Goal: Task Accomplishment & Management: Manage account settings

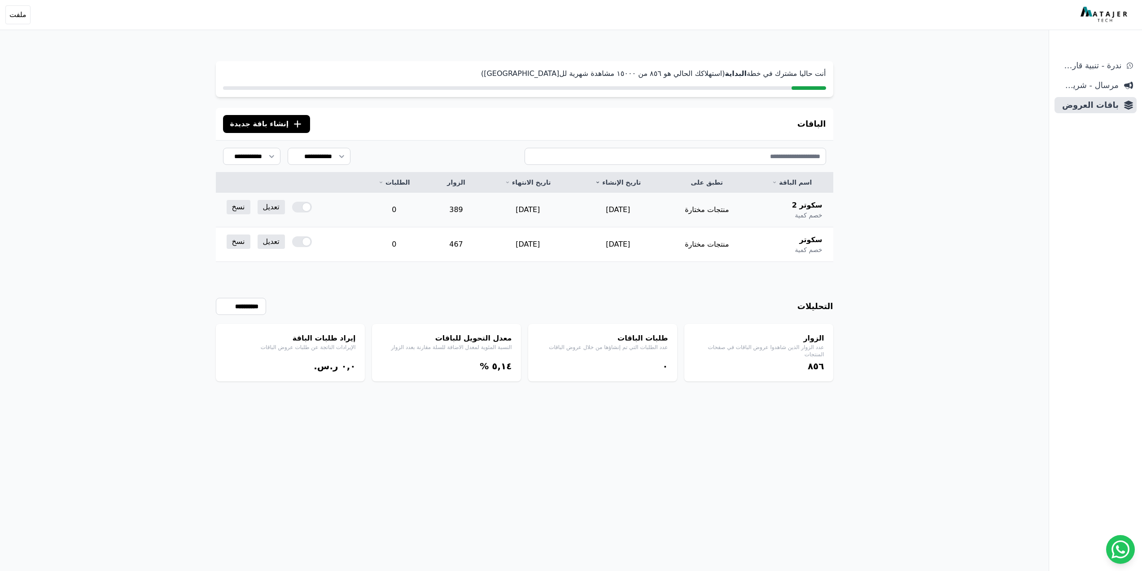
click at [306, 205] on div at bounding box center [302, 207] width 20 height 11
click at [903, 114] on div "**********" at bounding box center [524, 307] width 1049 height 614
